Goal: Task Accomplishment & Management: Complete application form

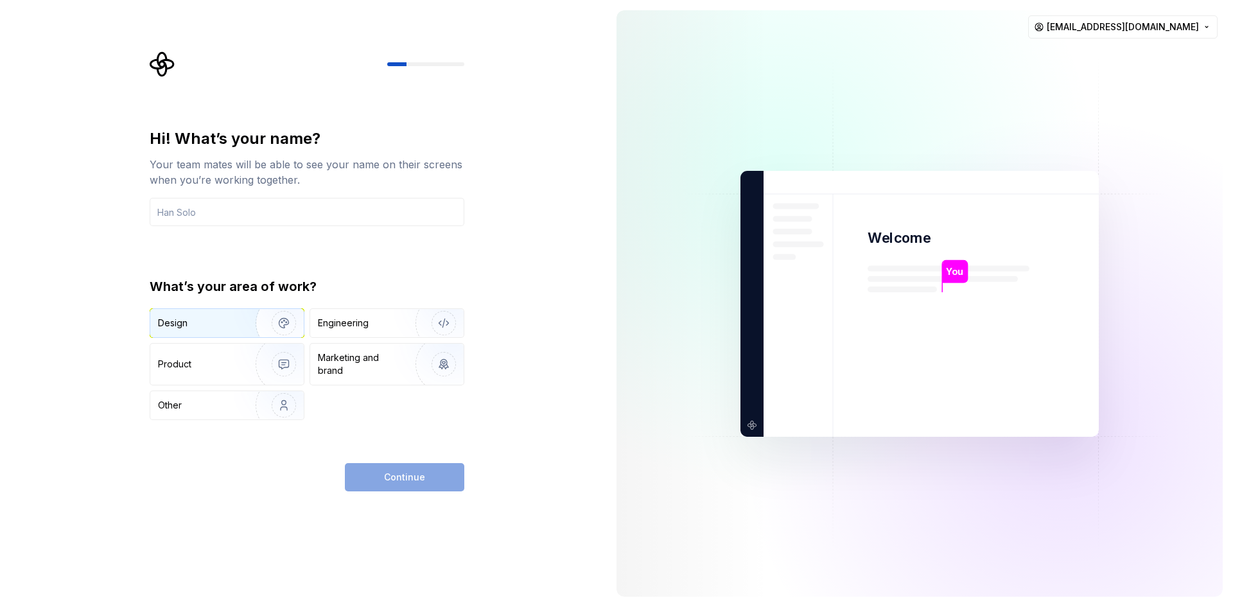
click at [198, 322] on div "Design" at bounding box center [198, 323] width 81 height 13
click at [195, 204] on input "text" at bounding box center [307, 212] width 315 height 28
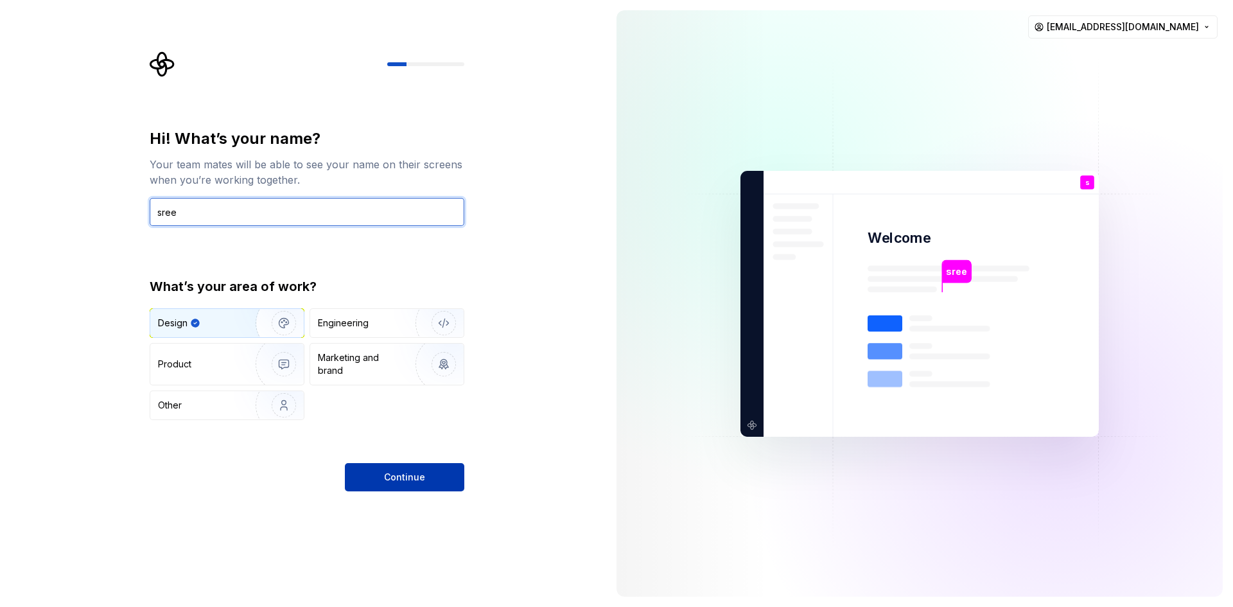
type input "sree"
click at [426, 480] on button "Continue" at bounding box center [404, 477] width 119 height 28
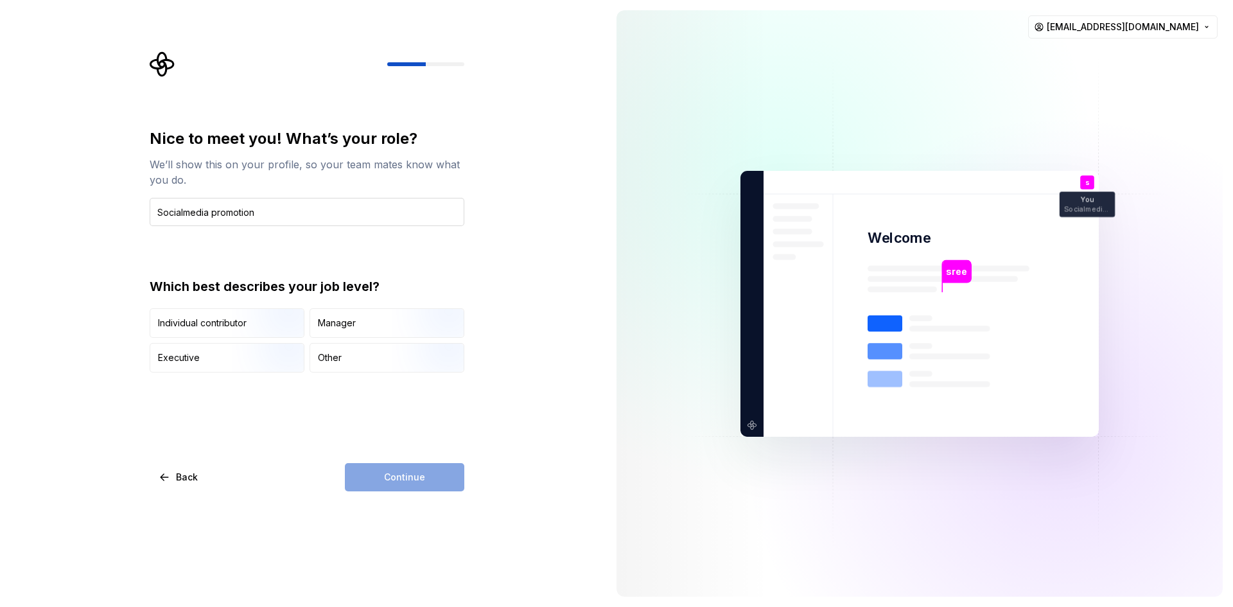
click at [182, 216] on input "Socialmedia promotion" at bounding box center [307, 212] width 315 height 28
click at [184, 211] on input "Socialmedia promotion" at bounding box center [307, 212] width 315 height 28
click at [182, 213] on input "SocialMedia promotion" at bounding box center [307, 212] width 315 height 28
click at [183, 213] on input "SocialMedia promotion" at bounding box center [307, 212] width 315 height 28
click at [270, 217] on input "Social Media promotion" at bounding box center [307, 212] width 315 height 28
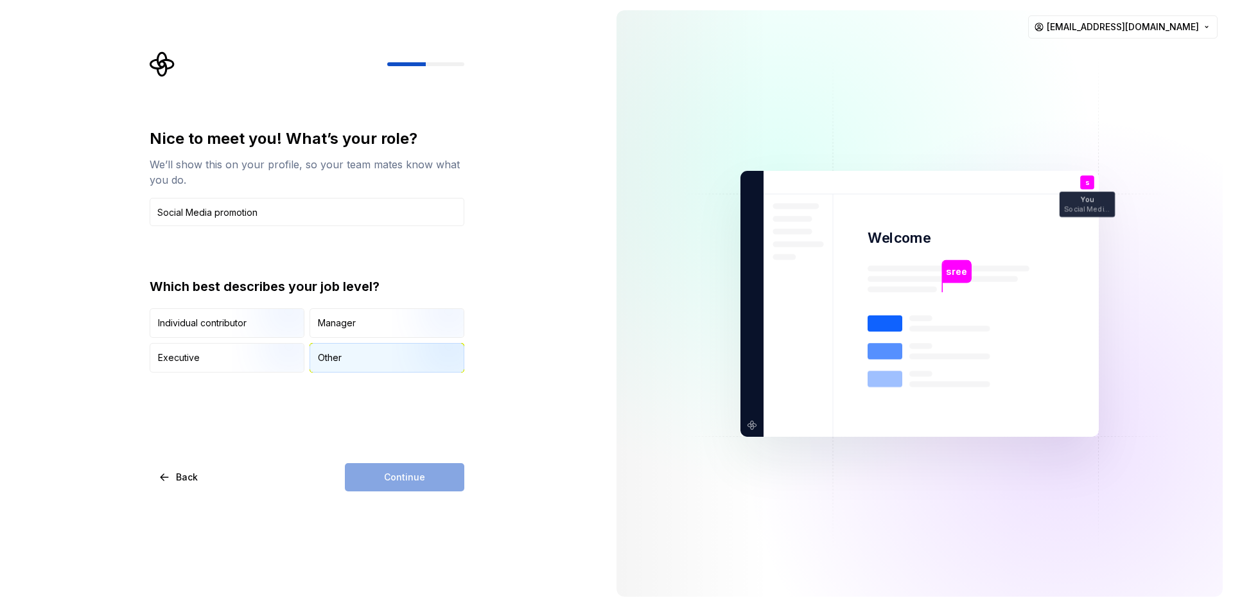
type input "Social Media promotion"
click at [372, 363] on div "Other" at bounding box center [386, 358] width 153 height 28
click at [416, 475] on span "Continue" at bounding box center [404, 477] width 41 height 13
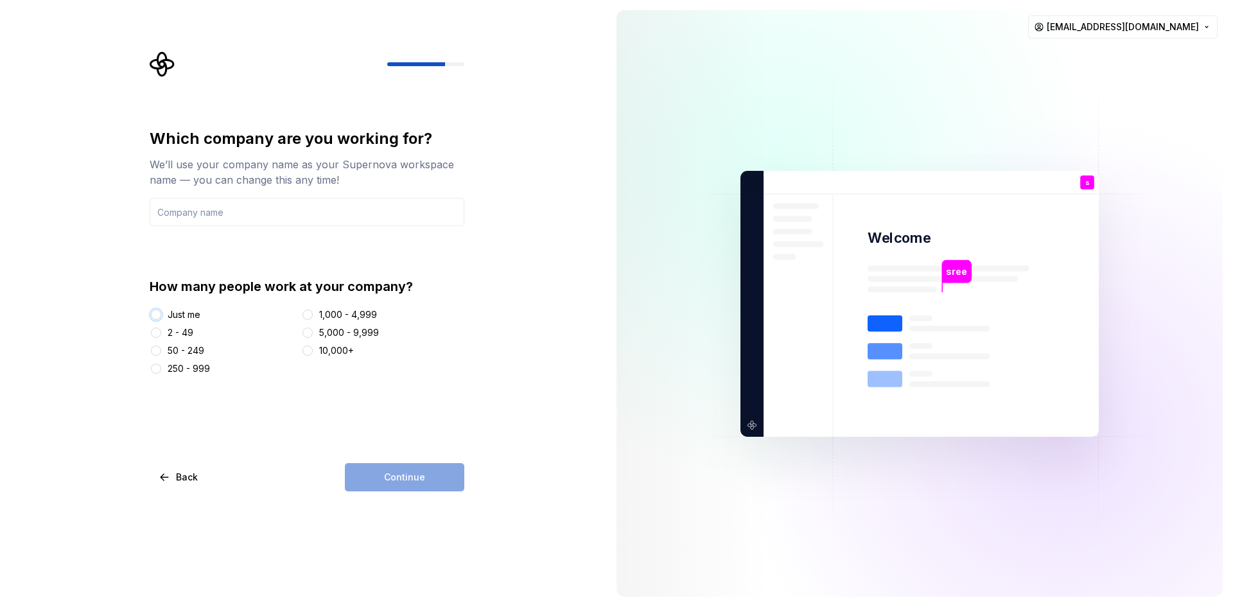
click at [153, 315] on button "Just me" at bounding box center [156, 315] width 10 height 10
click at [219, 215] on input "text" at bounding box center [307, 212] width 315 height 28
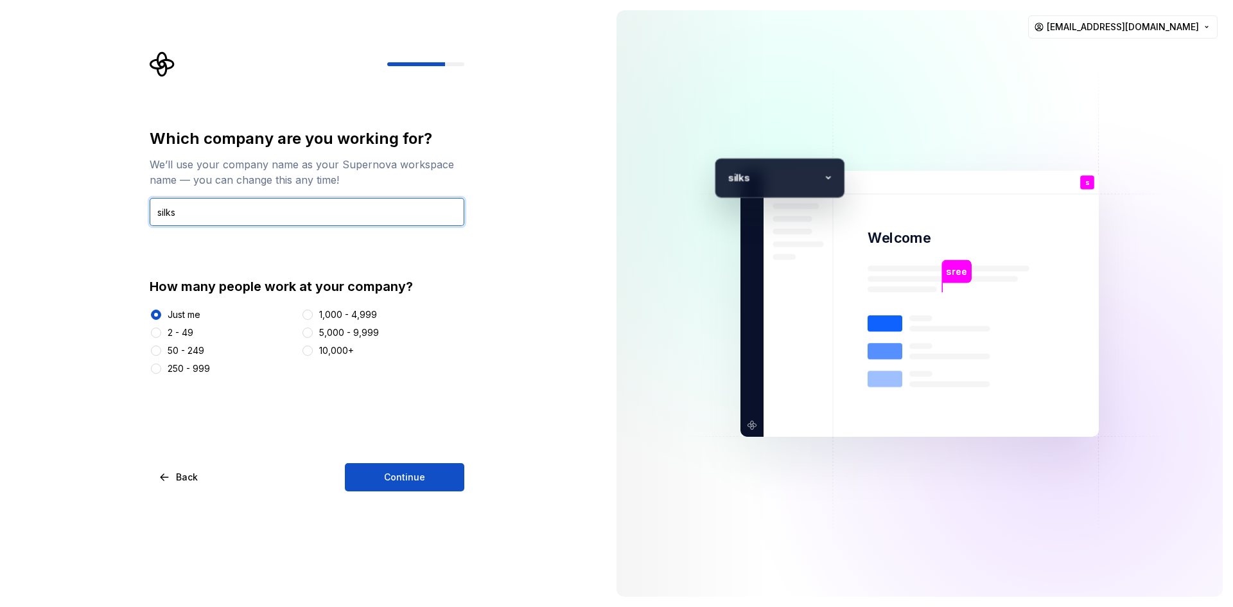
drag, startPoint x: 202, startPoint y: 218, endPoint x: 152, endPoint y: 213, distance: 50.4
click at [152, 213] on input "silks" at bounding box center [307, 212] width 315 height 28
type input "textile"
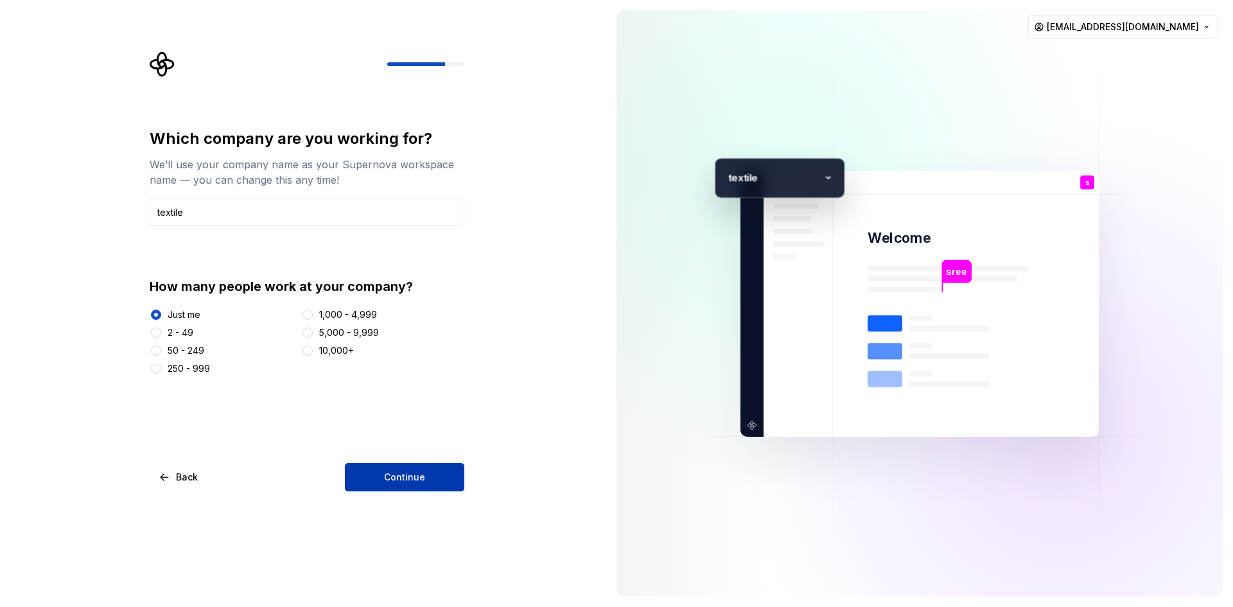
click at [376, 470] on button "Continue" at bounding box center [404, 477] width 119 height 28
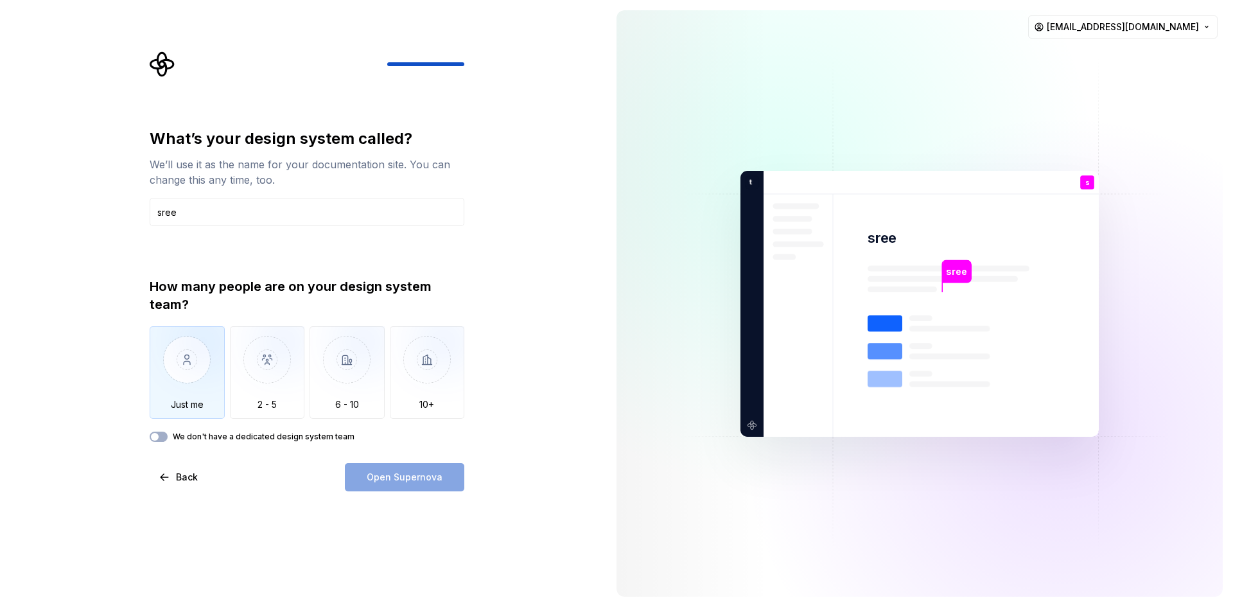
type input "sree"
click at [186, 370] on img "button" at bounding box center [187, 369] width 75 height 86
click at [425, 477] on span "Open Supernova" at bounding box center [405, 477] width 76 height 13
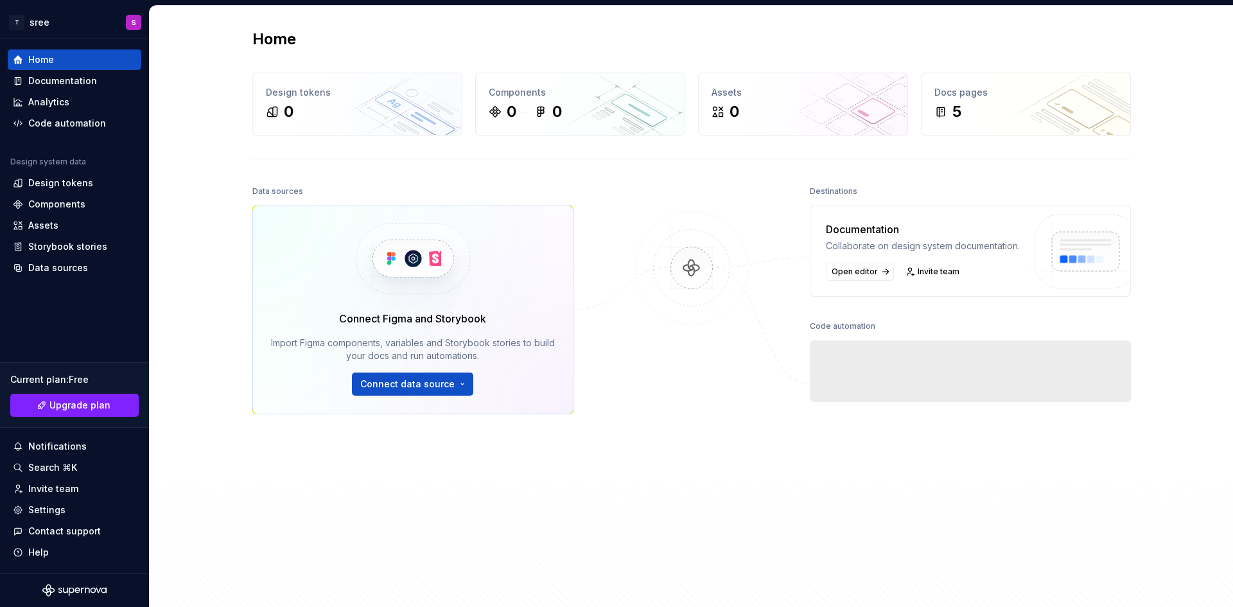
click at [740, 269] on img at bounding box center [691, 280] width 125 height 139
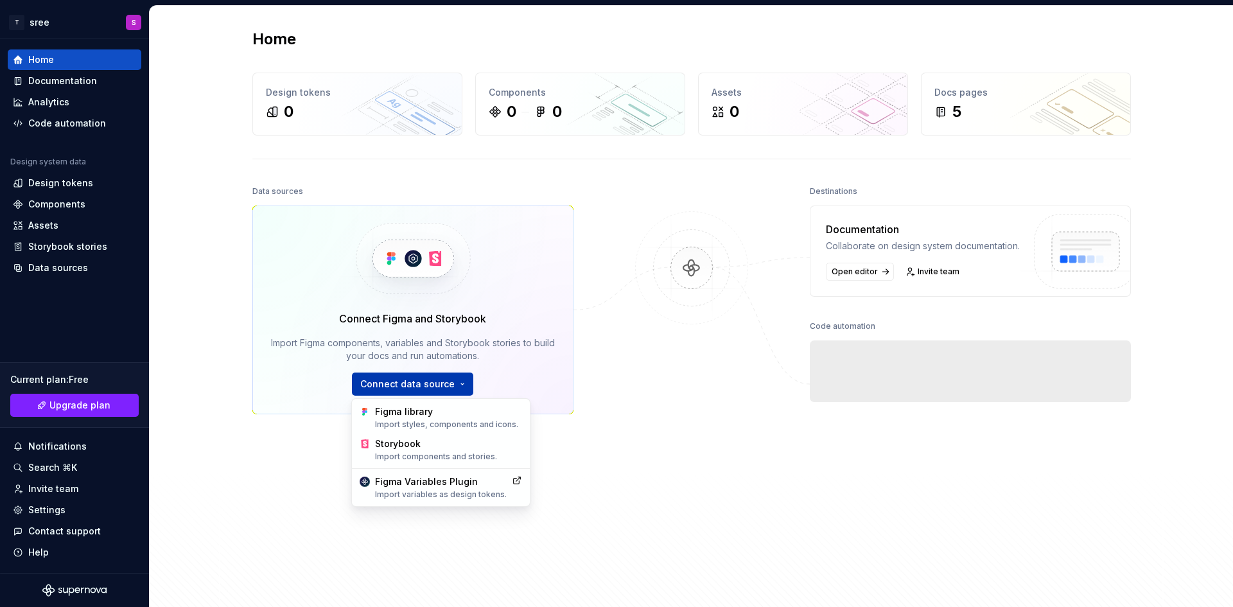
click at [456, 377] on html "T sree S Home Documentation Analytics Code automation Design system data Design…" at bounding box center [616, 303] width 1233 height 607
click at [667, 315] on html "T sree S Home Documentation Analytics Code automation Design system data Design…" at bounding box center [616, 303] width 1233 height 607
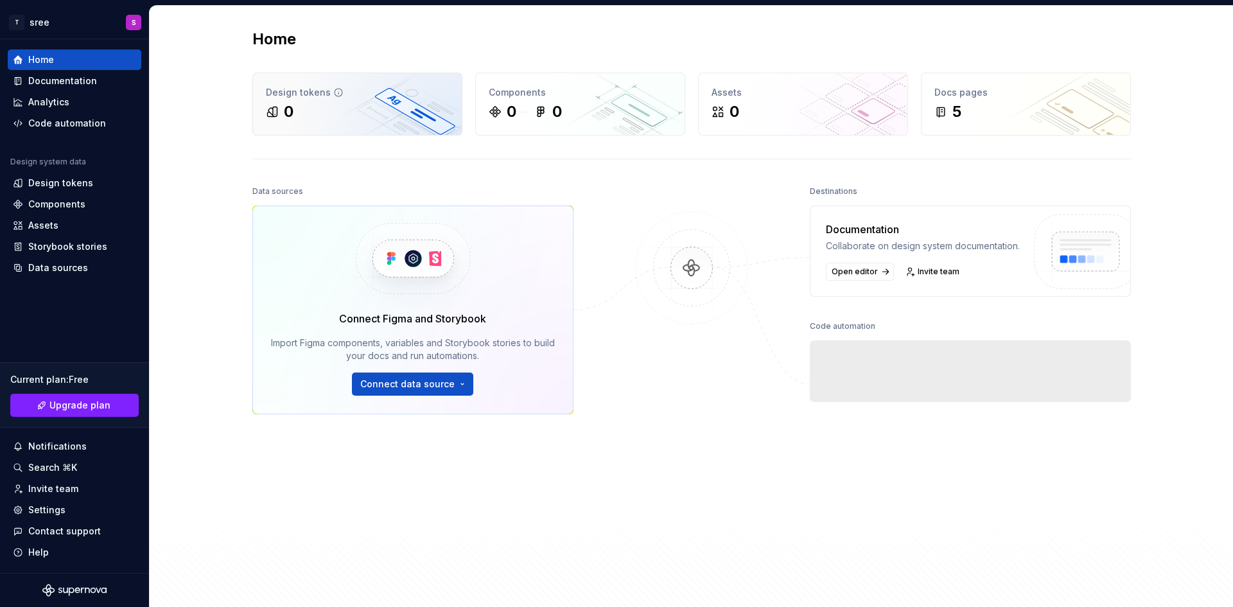
click at [380, 114] on div "0" at bounding box center [357, 111] width 183 height 21
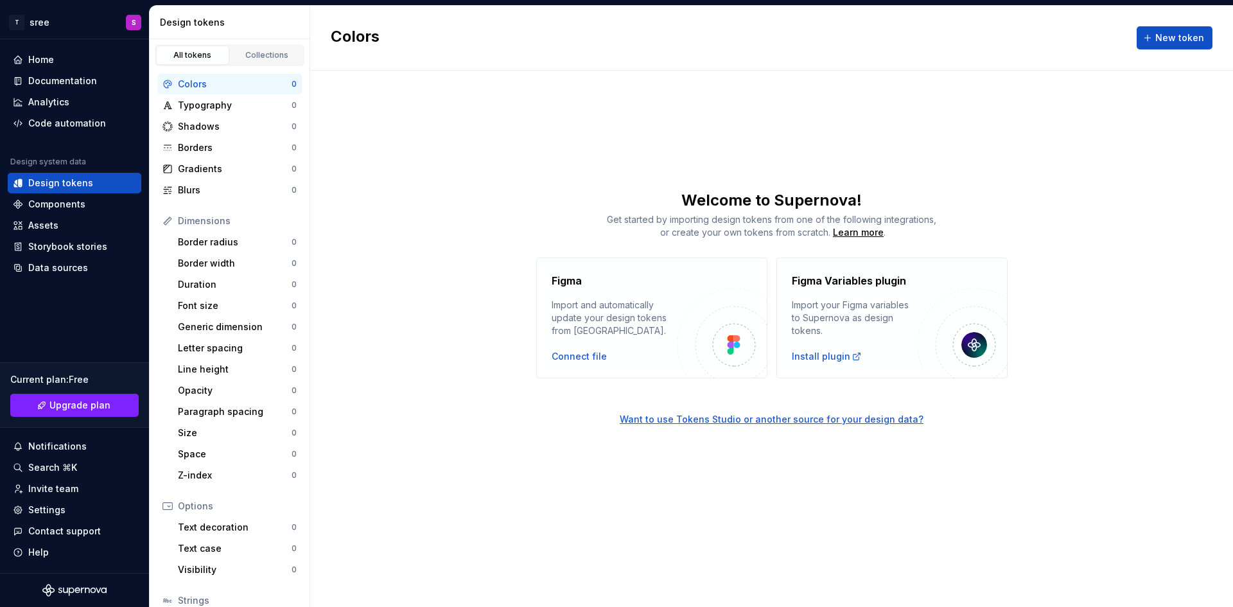
click at [638, 313] on div "Import and automatically update your design tokens from [GEOGRAPHIC_DATA]." at bounding box center [615, 318] width 126 height 39
click at [735, 335] on div at bounding box center [734, 345] width 26 height 26
click at [256, 58] on div "Collections" at bounding box center [267, 55] width 64 height 10
click at [204, 55] on div "All tokens" at bounding box center [193, 55] width 64 height 10
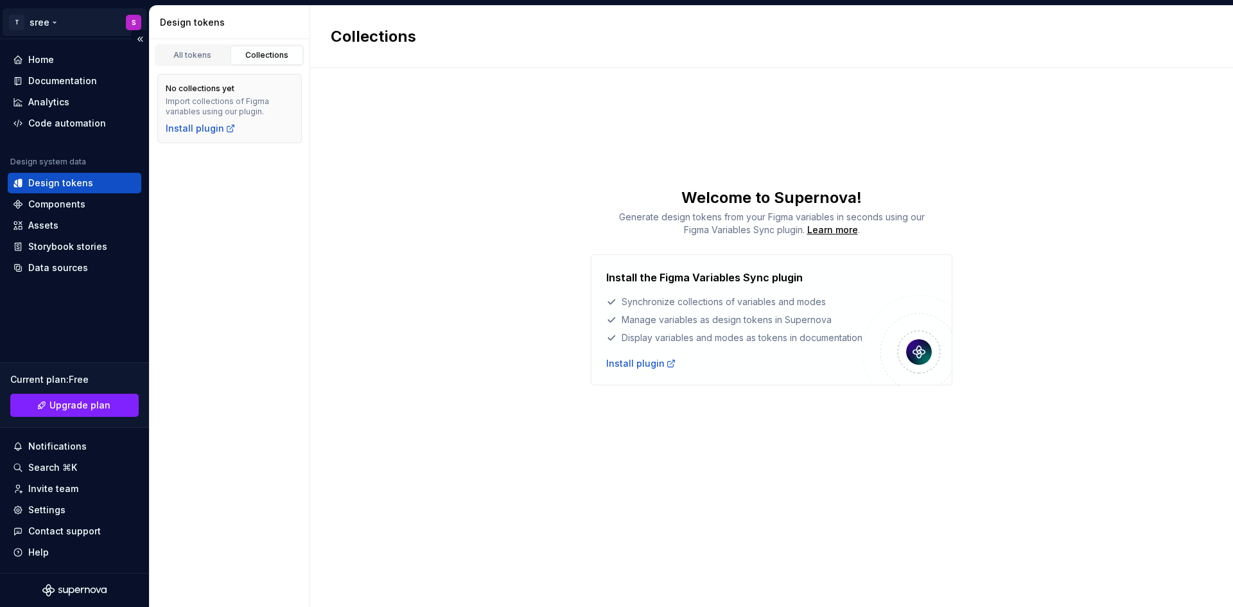
click at [137, 20] on html "T sree S Home Documentation Analytics Code automation Design system data Design…" at bounding box center [616, 303] width 1233 height 607
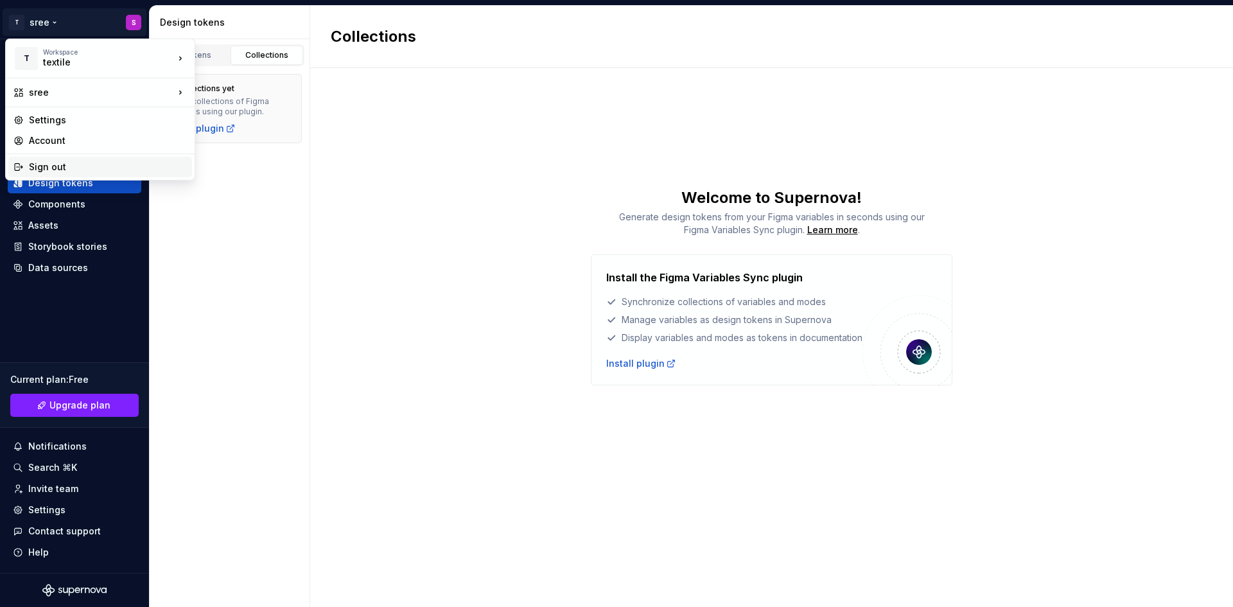
click at [59, 168] on div "Sign out" at bounding box center [108, 167] width 158 height 13
